Goal: Task Accomplishment & Management: Manage account settings

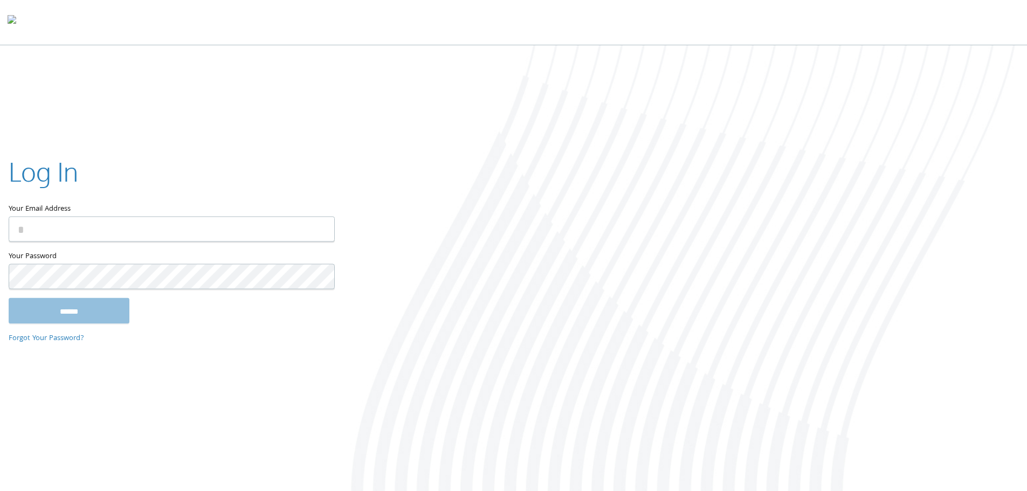
click at [105, 227] on input "Your Email Address" at bounding box center [172, 228] width 326 height 25
type input "**********"
click at [75, 313] on input "******" at bounding box center [69, 311] width 121 height 26
